Goal: Transaction & Acquisition: Subscribe to service/newsletter

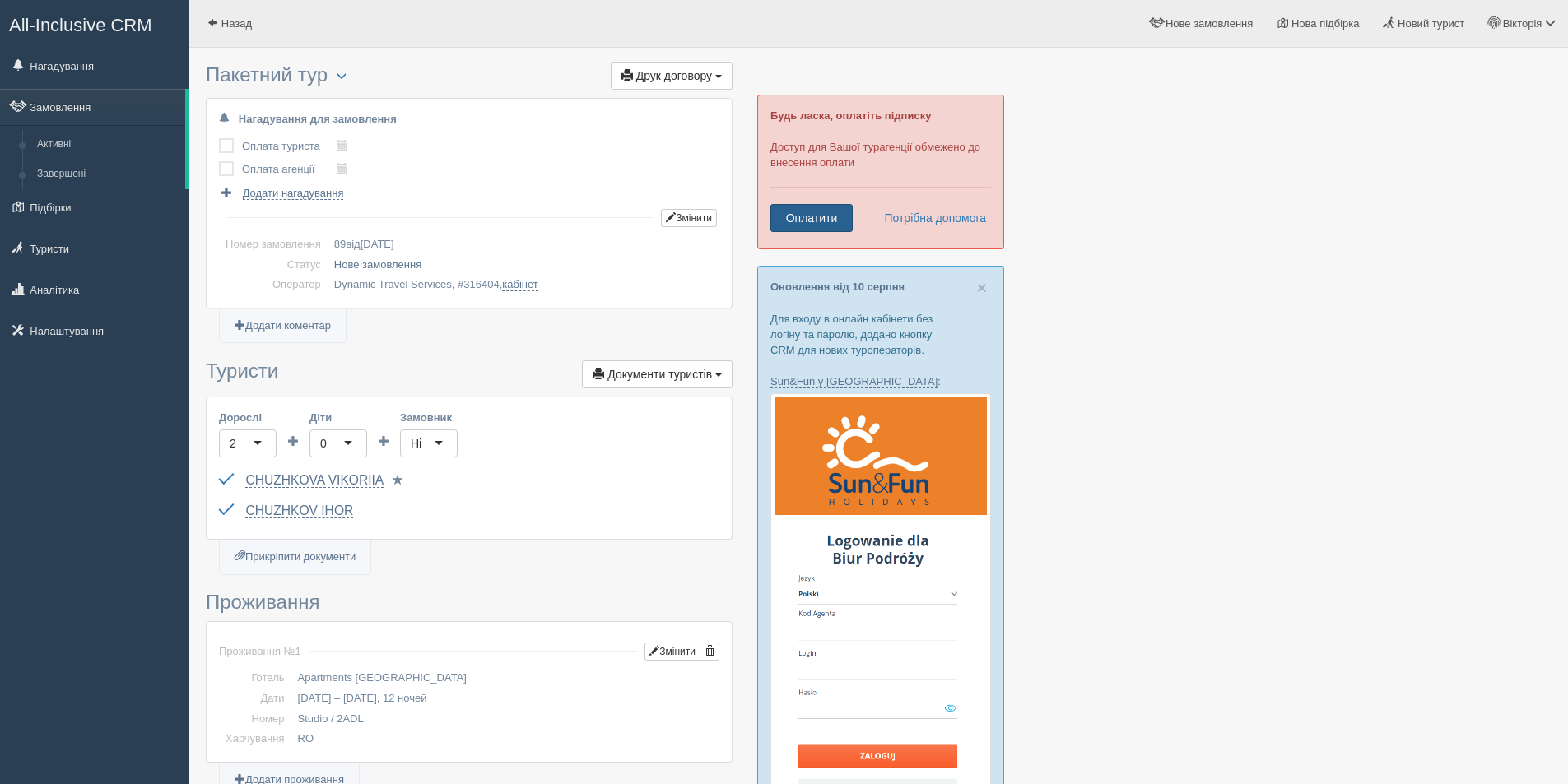
click at [824, 210] on link "Оплатити" at bounding box center [811, 218] width 82 height 28
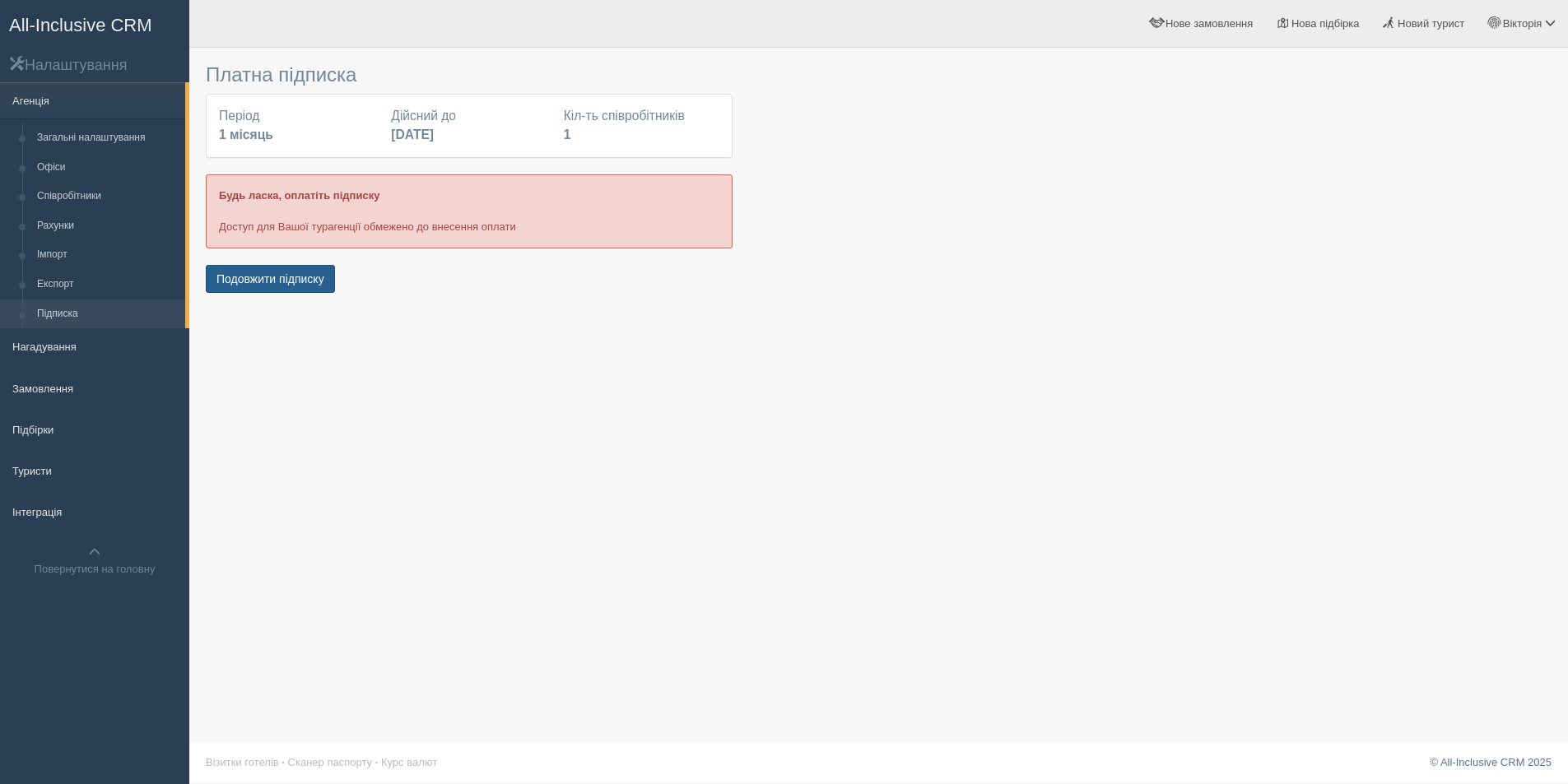
click at [286, 281] on button "Подовжити підписку" at bounding box center [270, 279] width 129 height 28
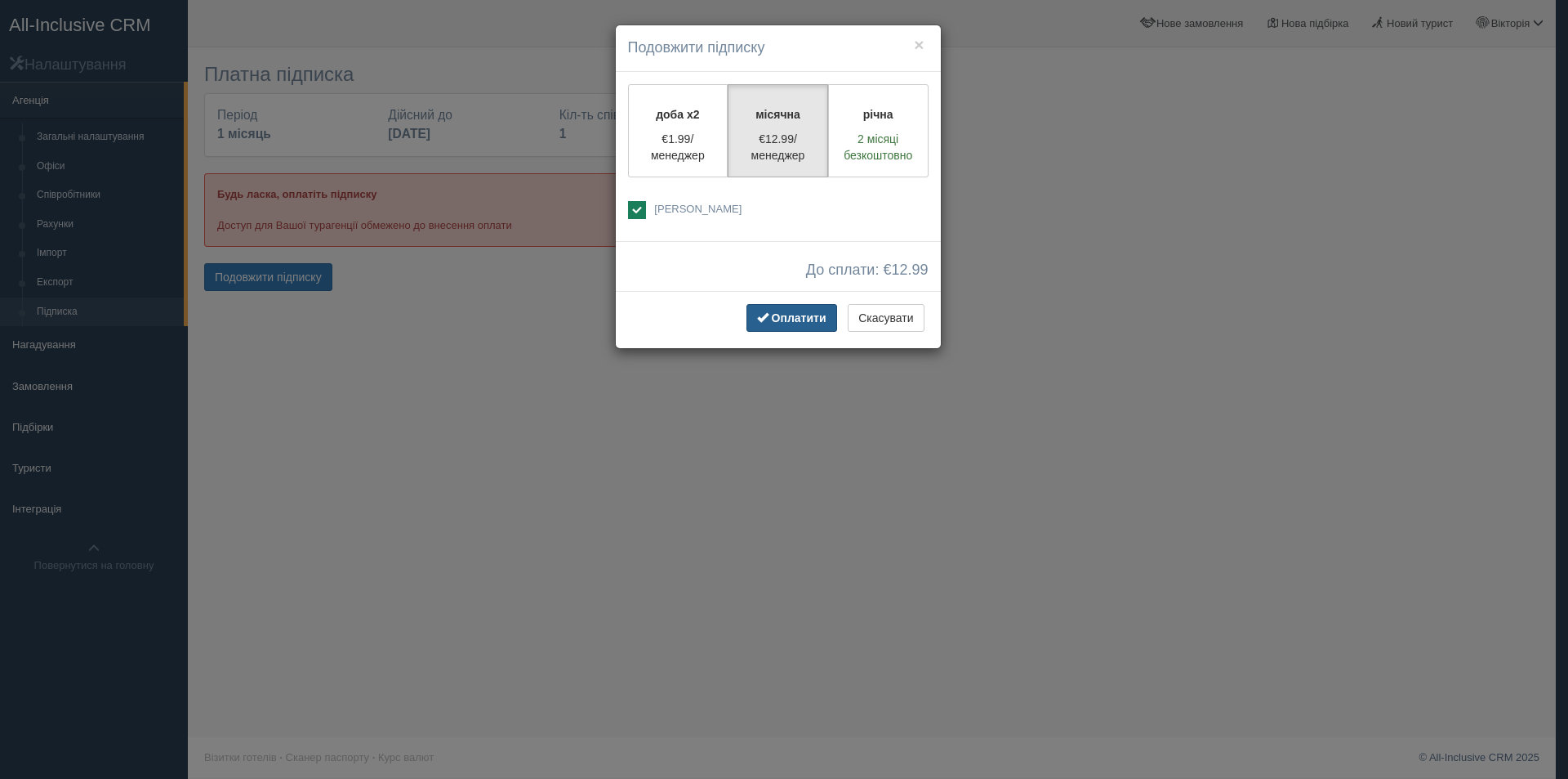
click at [801, 320] on span "Оплатити" at bounding box center [799, 318] width 55 height 13
